Goal: Check status: Check status

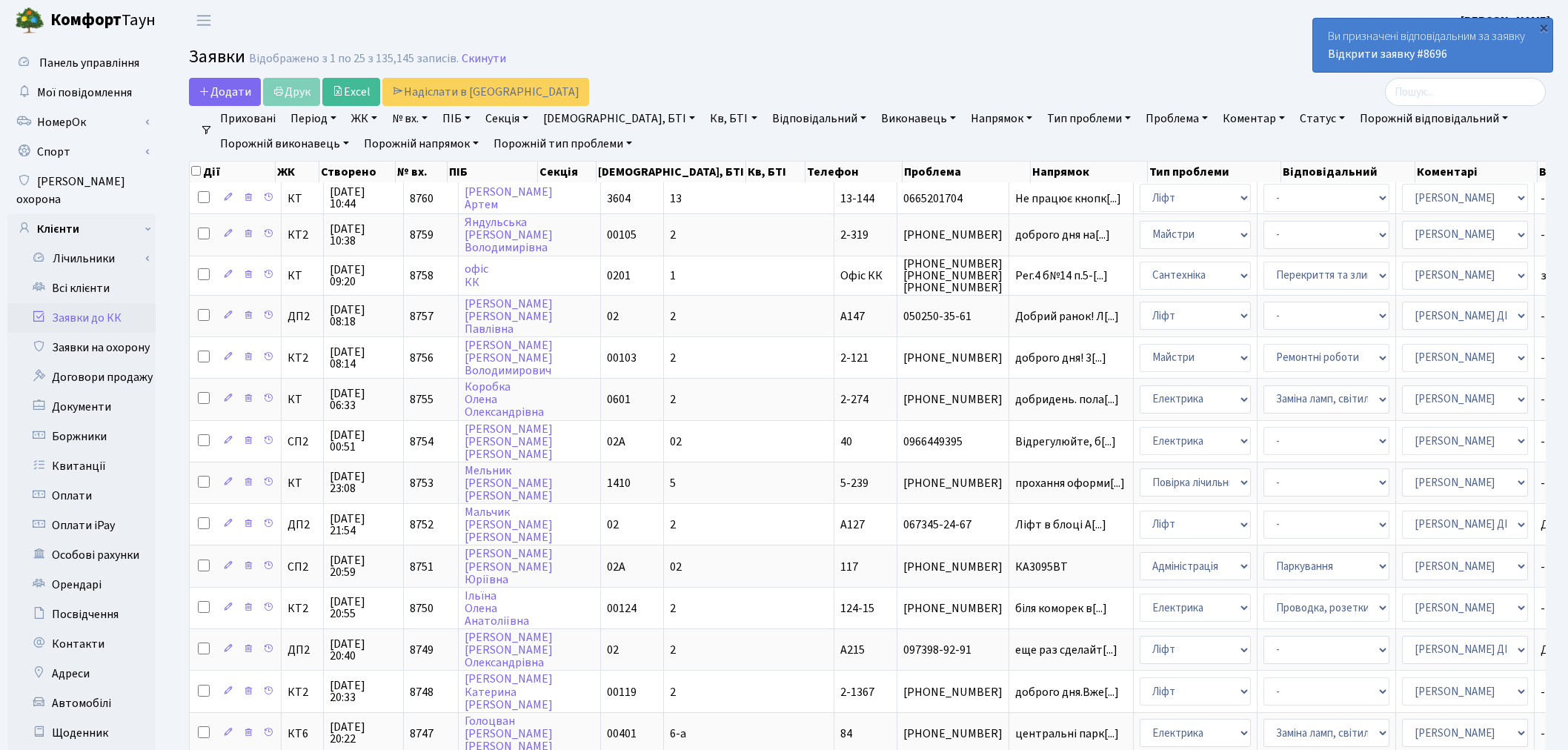
select select "25"
click at [402, 122] on link "№ вх." at bounding box center [409, 118] width 47 height 25
click at [416, 146] on input "text" at bounding box center [430, 147] width 87 height 28
type input "6606"
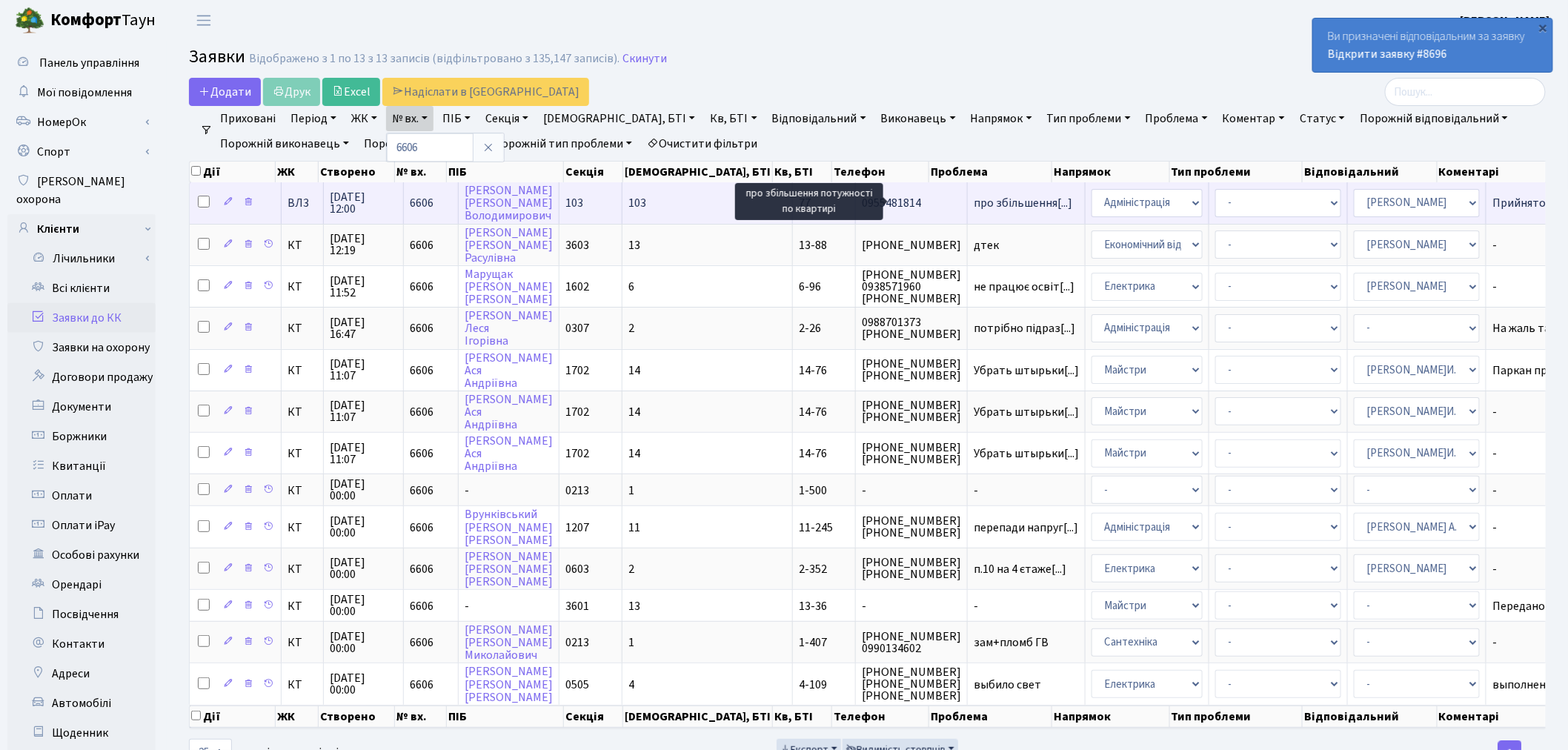
click at [974, 198] on span "про збільшення[...]" at bounding box center [1023, 203] width 98 height 17
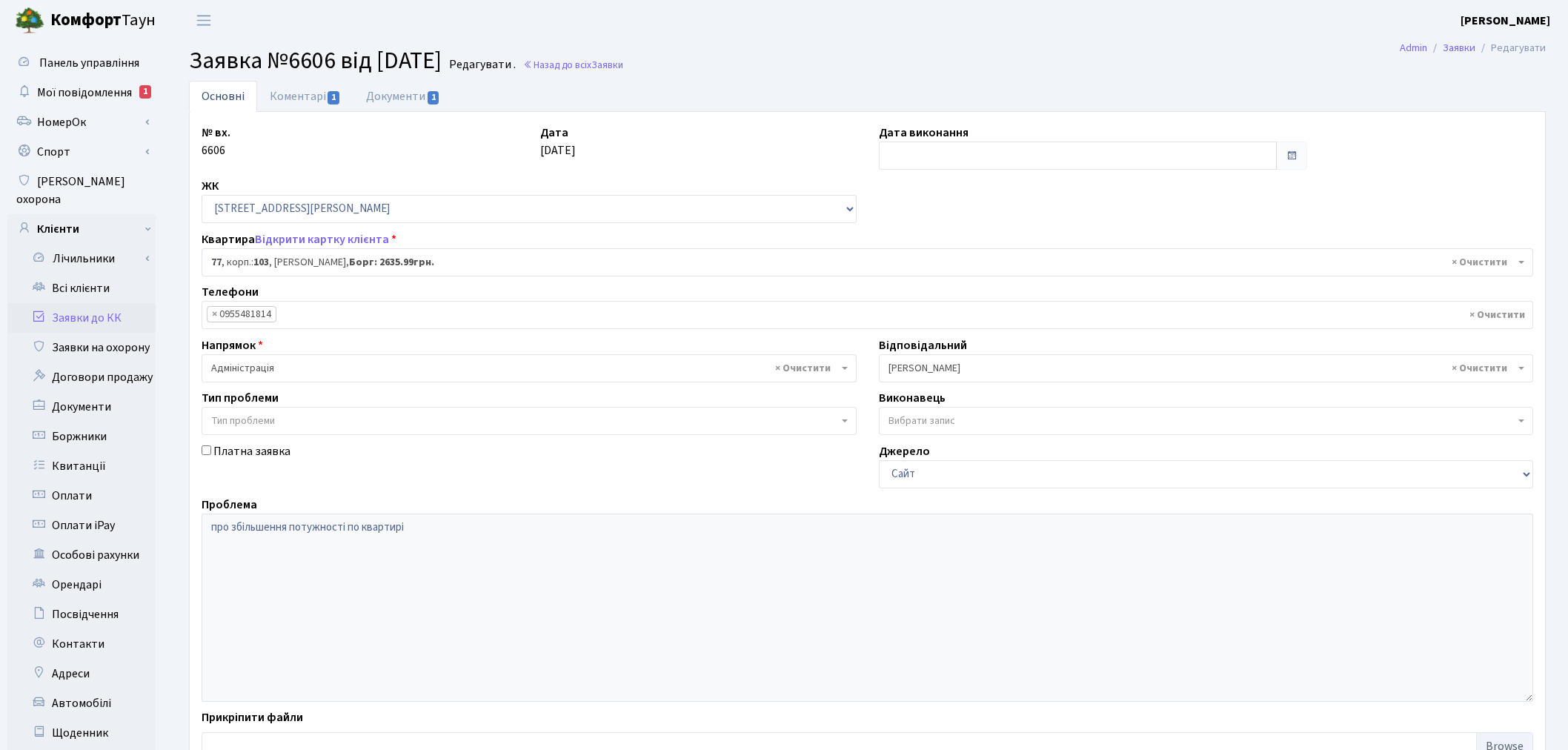
select select "42802"
click at [315, 82] on link "Коментарі 1" at bounding box center [305, 96] width 97 height 30
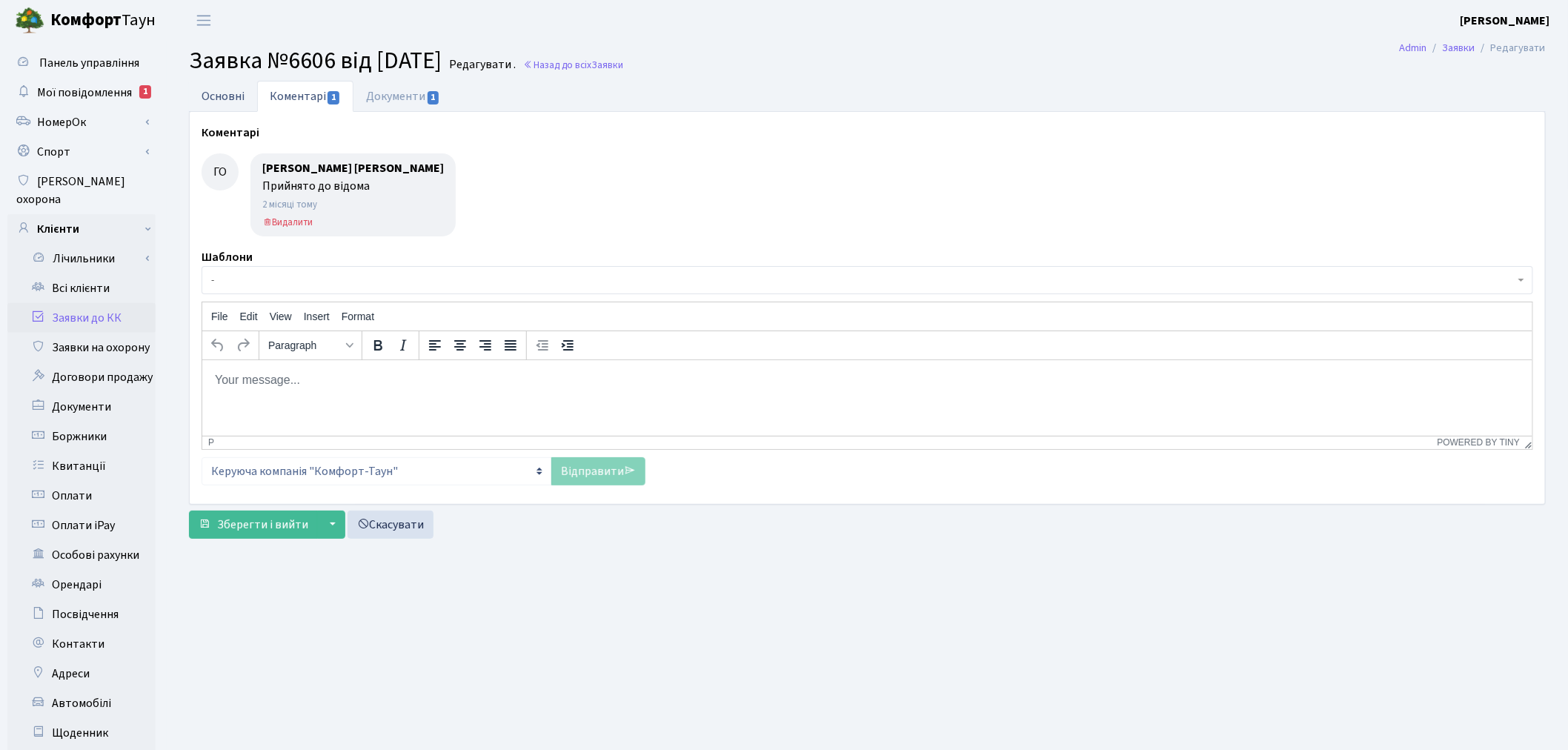
click at [226, 105] on link "Основні" at bounding box center [223, 96] width 68 height 30
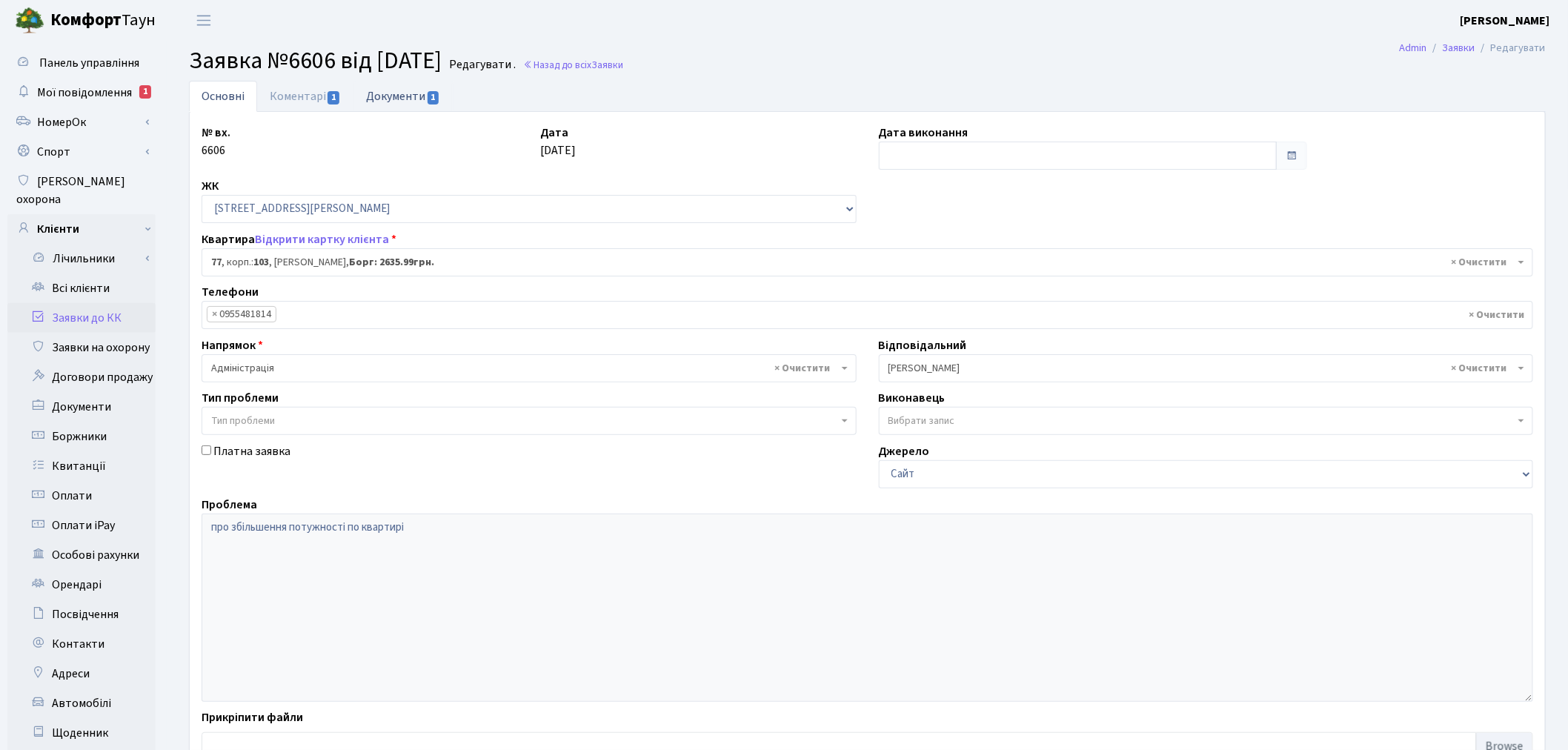
click at [401, 91] on link "Документи 1" at bounding box center [403, 96] width 99 height 30
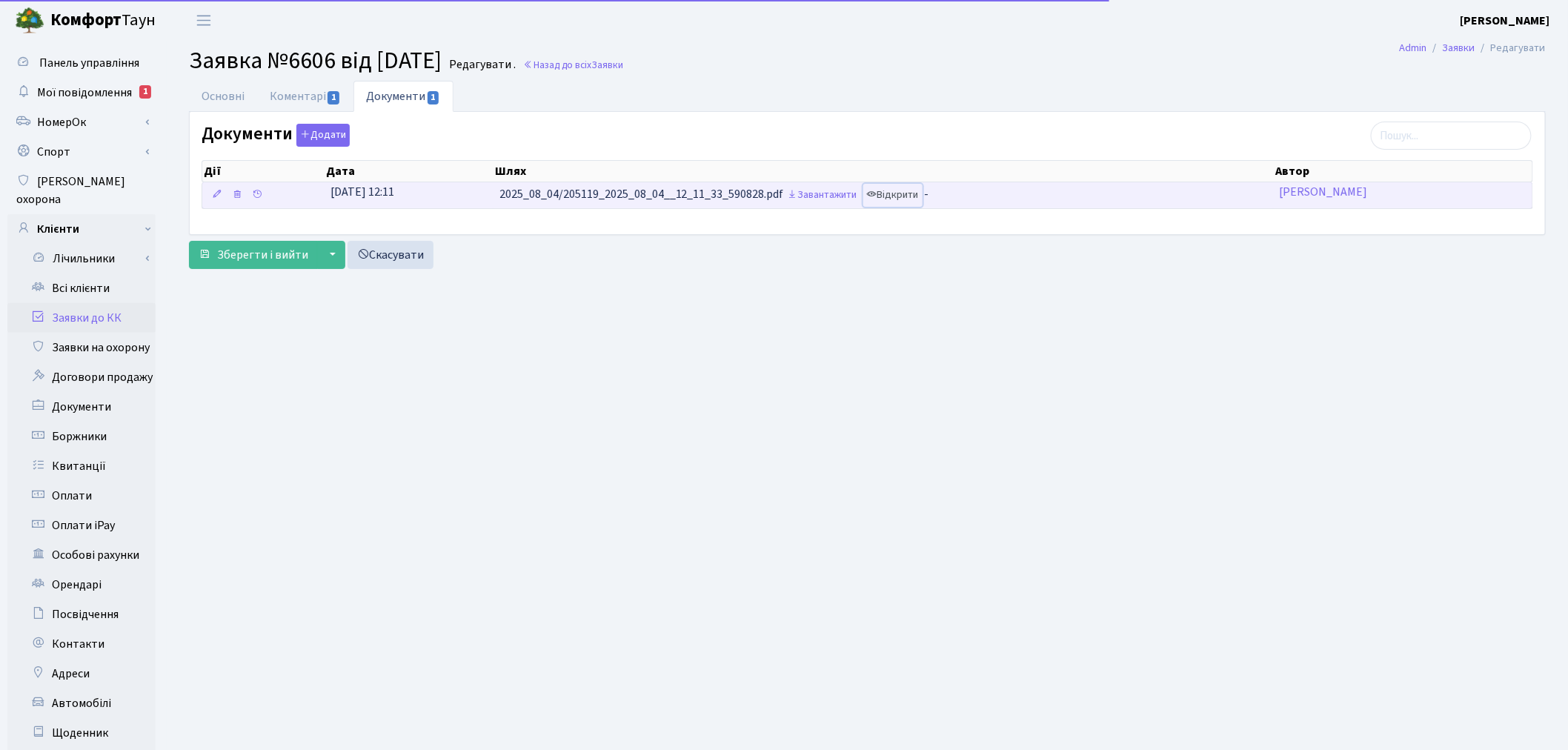
click at [913, 197] on link "Відкрити" at bounding box center [893, 195] width 59 height 23
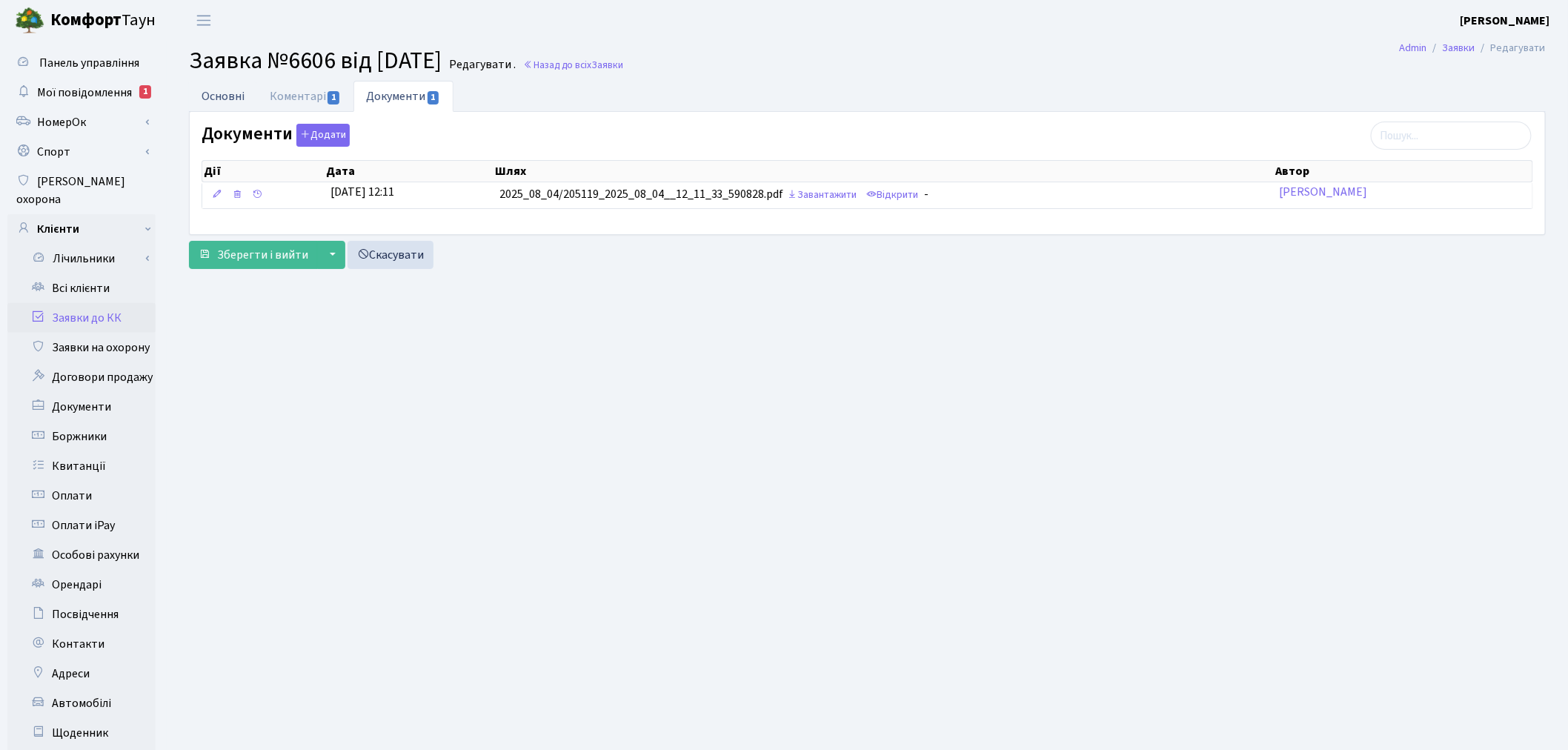
click at [218, 91] on link "Основні" at bounding box center [223, 96] width 68 height 30
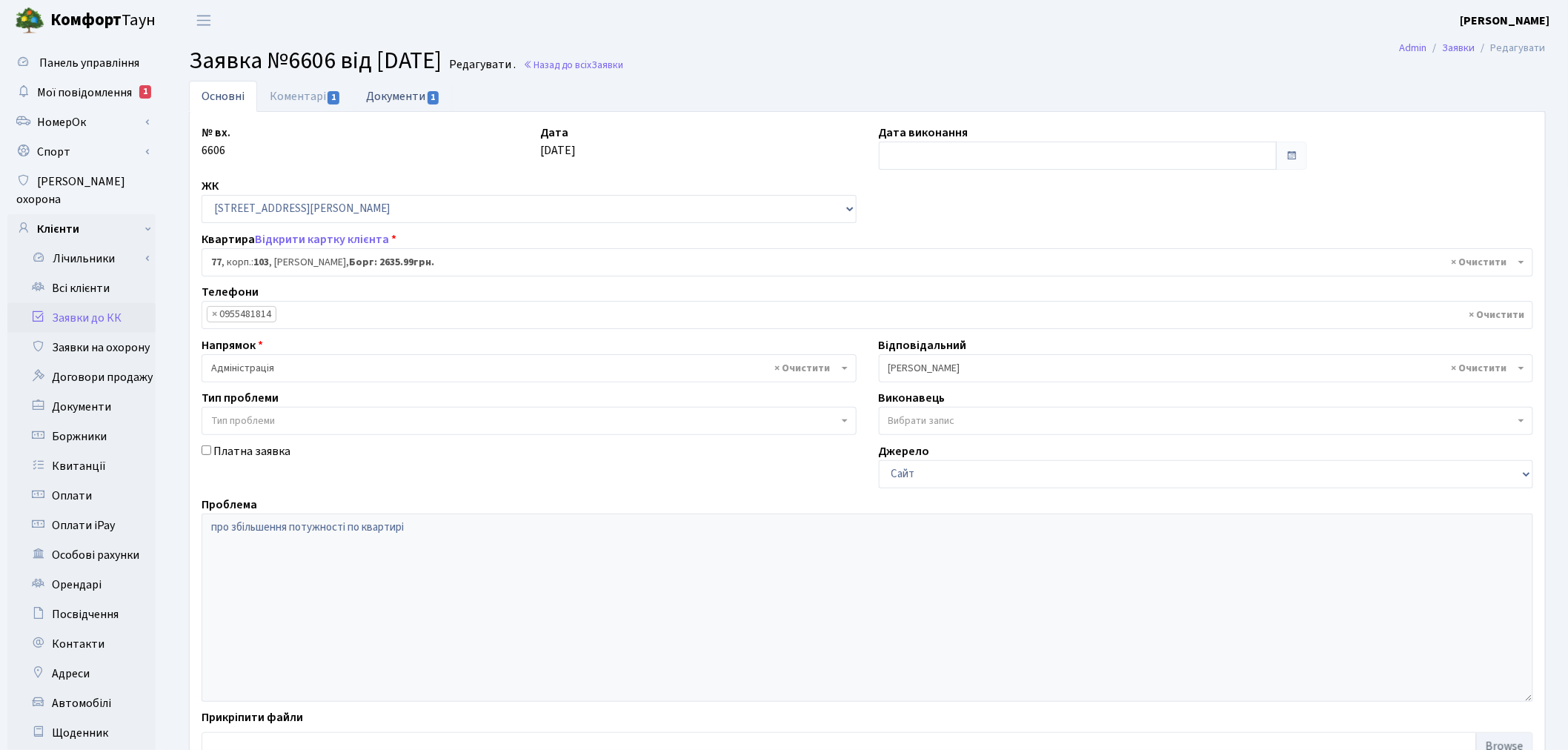
click at [400, 100] on link "Документи 1" at bounding box center [403, 96] width 99 height 30
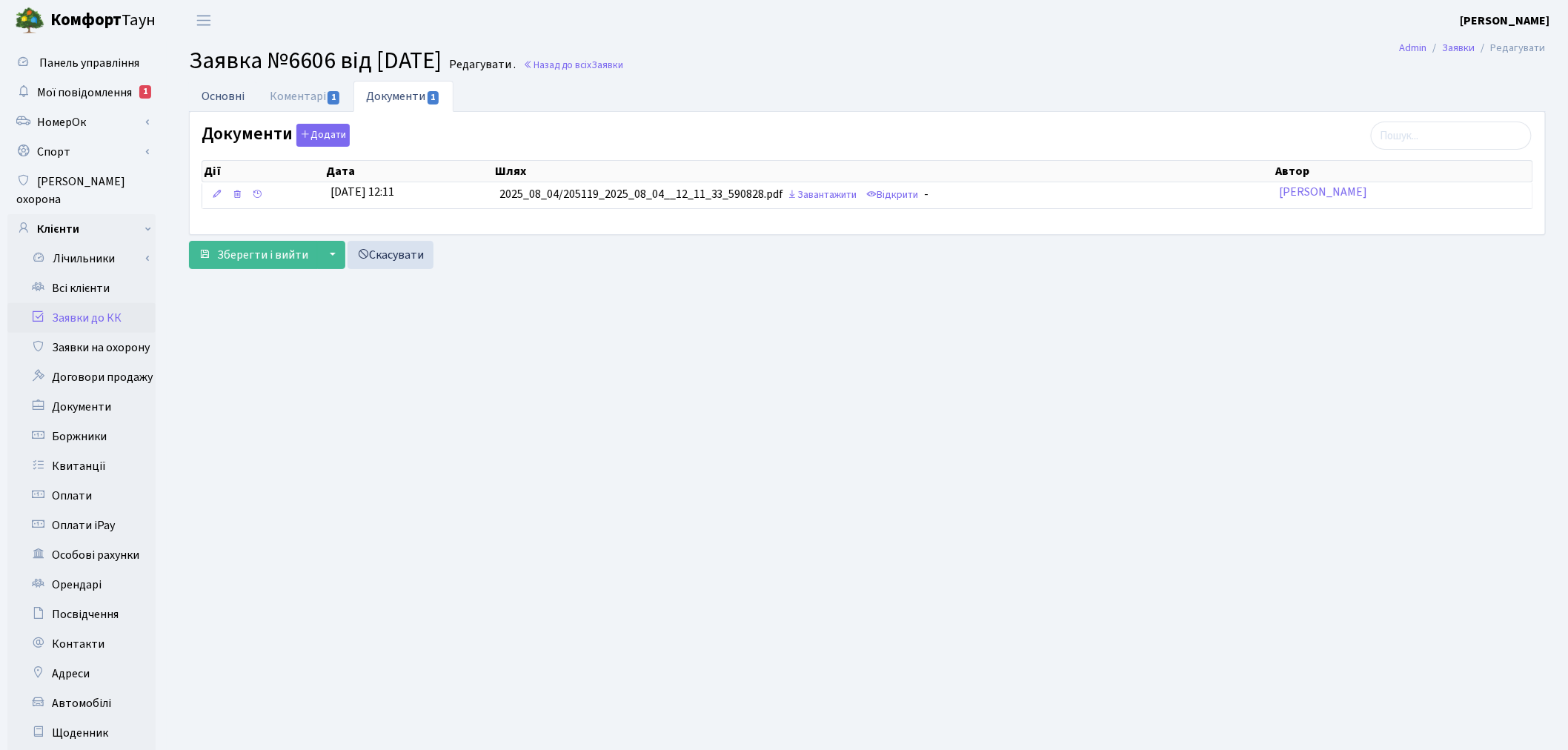
click at [223, 92] on link "Основні" at bounding box center [223, 96] width 68 height 30
